Goal: Task Accomplishment & Management: Use online tool/utility

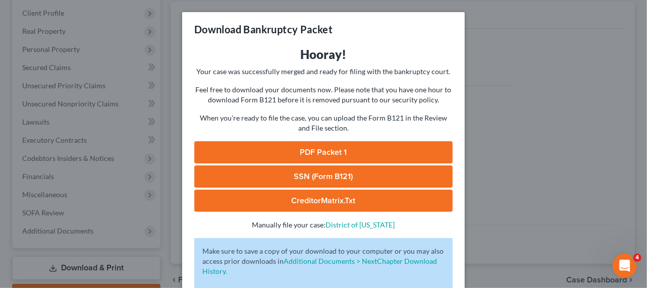
click at [503, 125] on div "Download Bankruptcy Packet Hooray! Your case was successfully merged and ready …" at bounding box center [323, 144] width 647 height 288
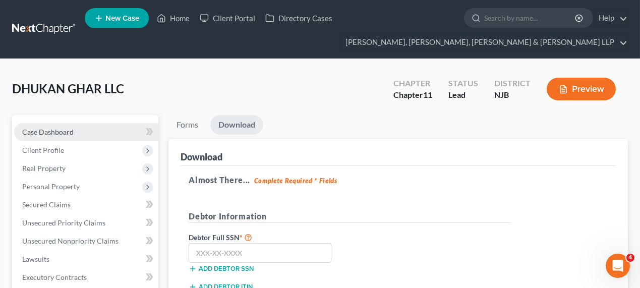
click at [80, 132] on link "Case Dashboard" at bounding box center [86, 132] width 144 height 18
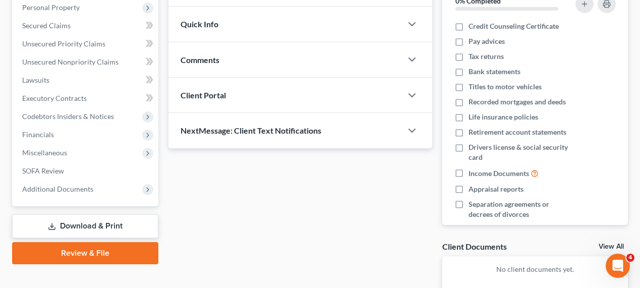
scroll to position [183, 0]
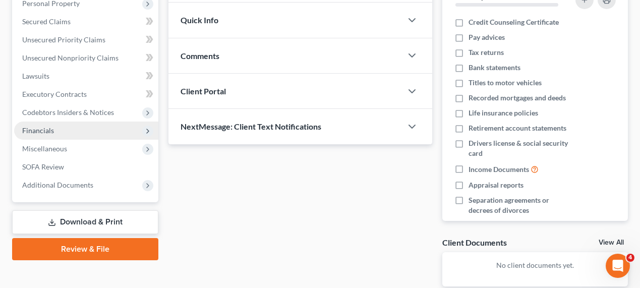
click at [107, 128] on span "Financials" at bounding box center [86, 131] width 144 height 18
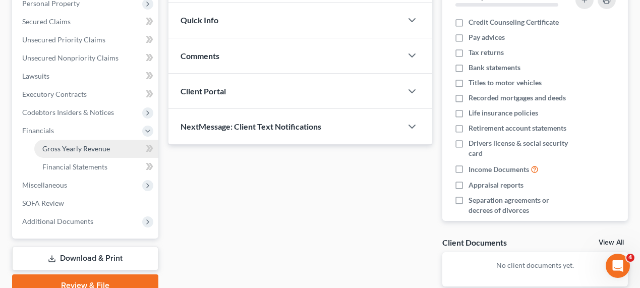
click at [96, 151] on span "Gross Yearly Revenue" at bounding box center [76, 148] width 68 height 9
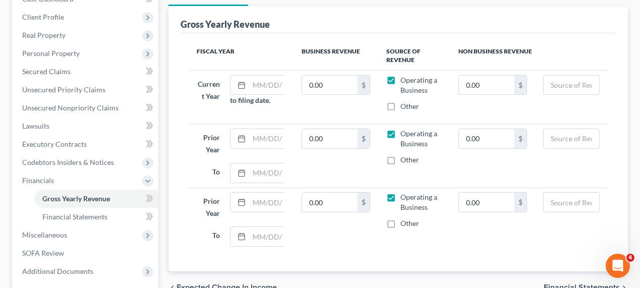
scroll to position [137, 0]
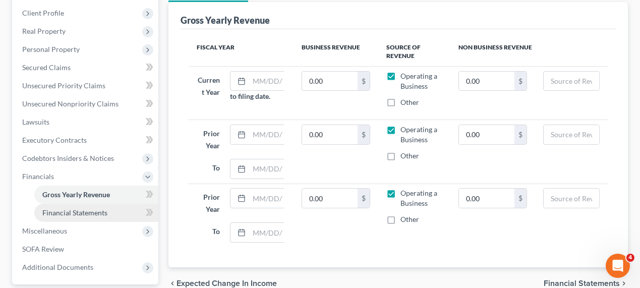
click at [81, 213] on span "Financial Statements" at bounding box center [74, 212] width 65 height 9
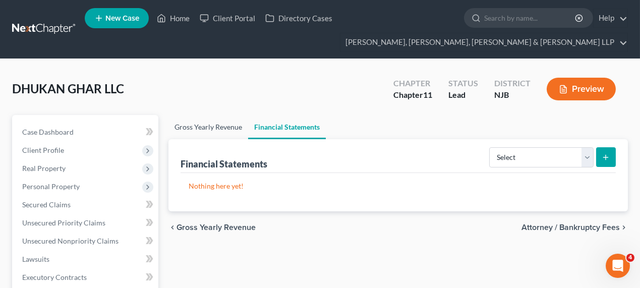
click at [221, 134] on link "Gross Yearly Revenue" at bounding box center [208, 127] width 80 height 24
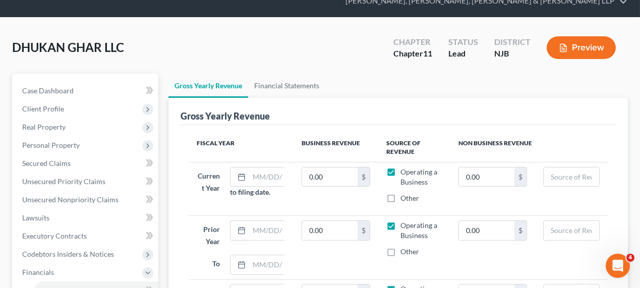
scroll to position [92, 0]
